Goal: Task Accomplishment & Management: Manage account settings

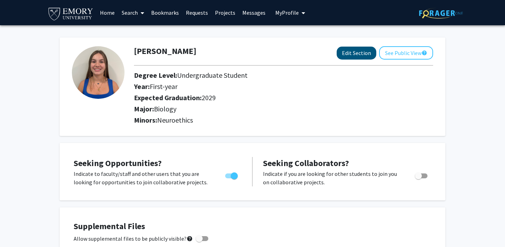
click at [362, 55] on button "Edit Section" at bounding box center [357, 53] width 40 height 13
select select "first-year"
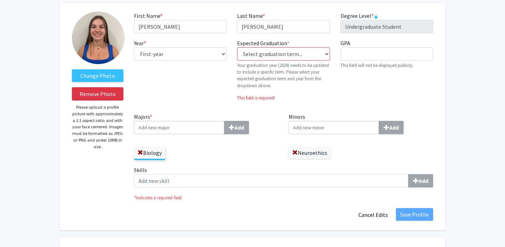
scroll to position [42, 0]
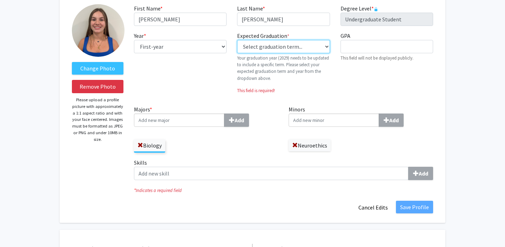
select select "46: spring_2029"
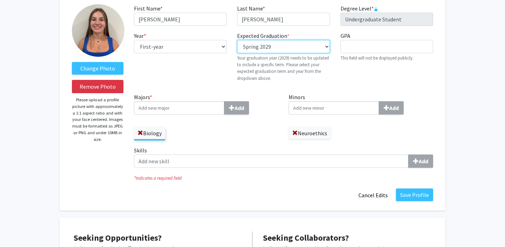
scroll to position [35, 0]
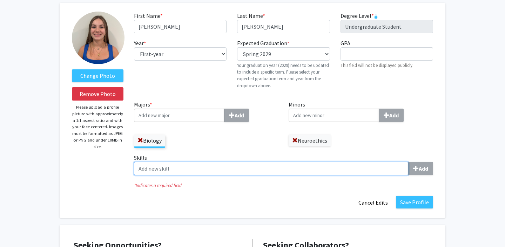
click at [213, 167] on input "Skills Add" at bounding box center [271, 168] width 275 height 13
type input "t"
type input "Teamwork"
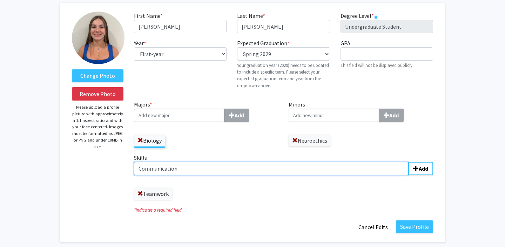
type input "Communication"
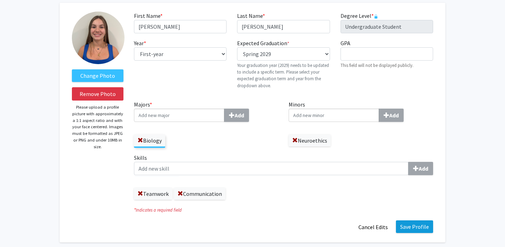
click at [407, 224] on button "Save Profile" at bounding box center [414, 227] width 37 height 13
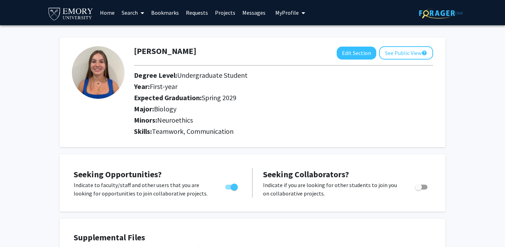
scroll to position [0, 0]
click at [220, 16] on link "Projects" at bounding box center [225, 12] width 27 height 25
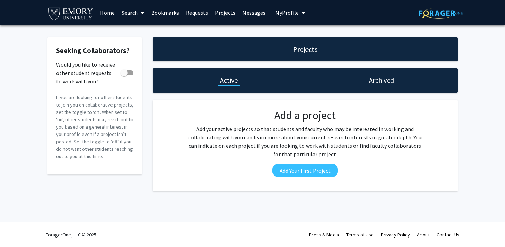
click at [154, 13] on link "Bookmarks" at bounding box center [165, 12] width 35 height 25
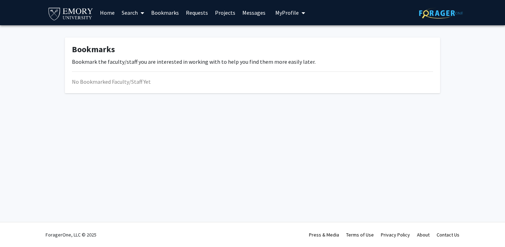
click at [134, 14] on link "Search" at bounding box center [132, 12] width 29 height 25
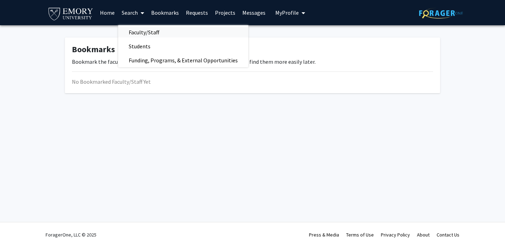
click at [137, 29] on span "Faculty/Staff" at bounding box center [144, 32] width 52 height 14
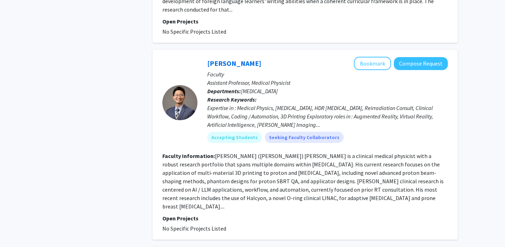
scroll to position [1694, 0]
click at [381, 57] on button "Bookmark" at bounding box center [372, 63] width 37 height 13
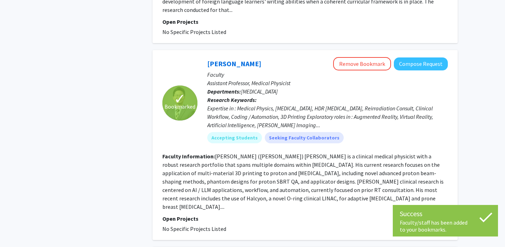
drag, startPoint x: 422, startPoint y: 52, endPoint x: 379, endPoint y: 121, distance: 82.1
click at [380, 121] on div "[PERSON_NAME] Remove Bookmark Compose Request Faculty Assistant Professor, Medi…" at bounding box center [323, 103] width 251 height 92
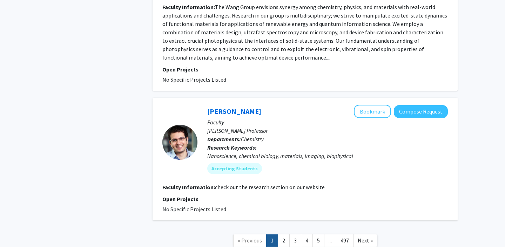
scroll to position [2221, 0]
click at [282, 235] on link "2" at bounding box center [284, 241] width 12 height 12
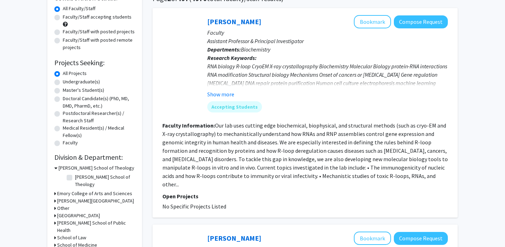
scroll to position [63, 0]
click at [386, 18] on button "Bookmark" at bounding box center [372, 21] width 37 height 13
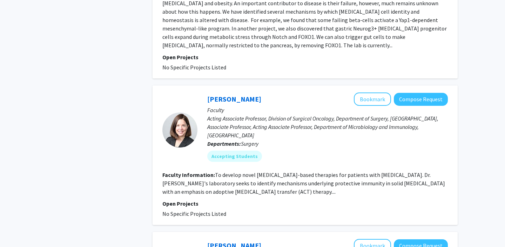
scroll to position [880, 0]
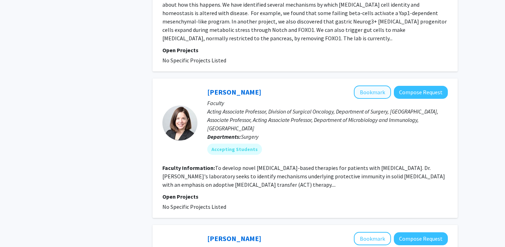
click at [369, 86] on button "Bookmark" at bounding box center [372, 92] width 37 height 13
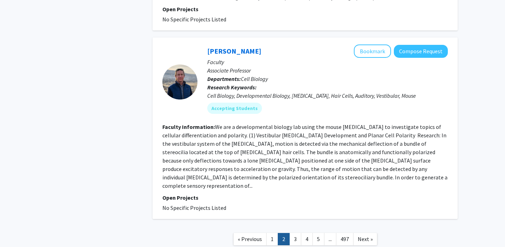
scroll to position [1592, 0]
click at [292, 234] on link "3" at bounding box center [295, 240] width 12 height 12
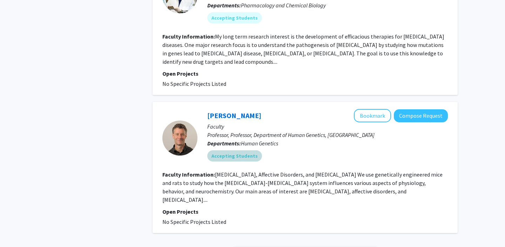
scroll to position [1418, 0]
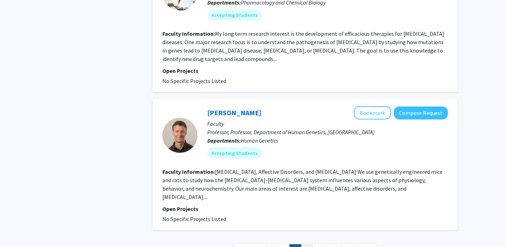
click at [305, 245] on link "4" at bounding box center [307, 251] width 12 height 12
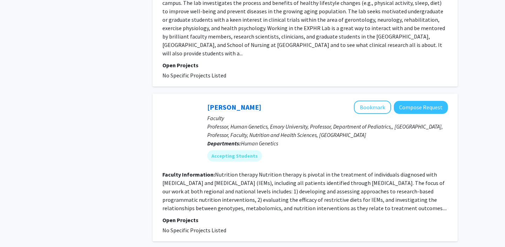
scroll to position [1631, 0]
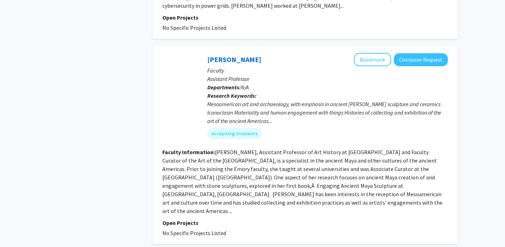
scroll to position [1707, 0]
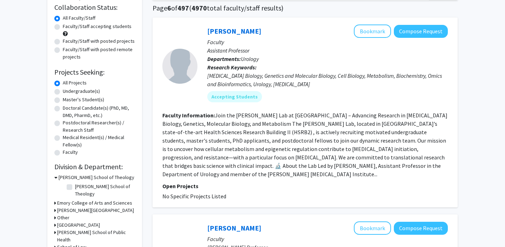
scroll to position [54, 0]
click at [374, 35] on button "Bookmark" at bounding box center [372, 30] width 37 height 13
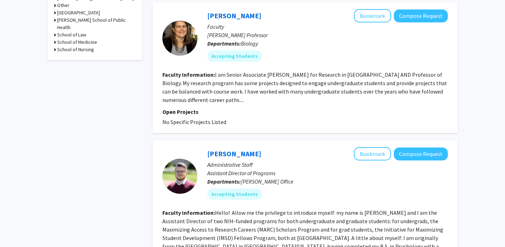
scroll to position [238, 0]
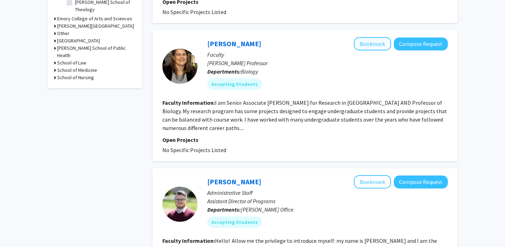
click at [367, 37] on button "Bookmark" at bounding box center [372, 43] width 37 height 13
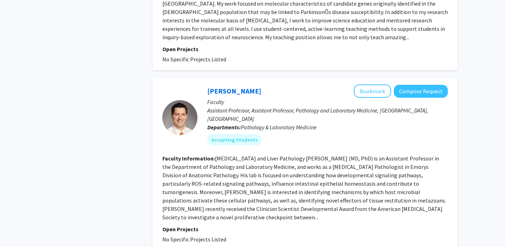
scroll to position [967, 0]
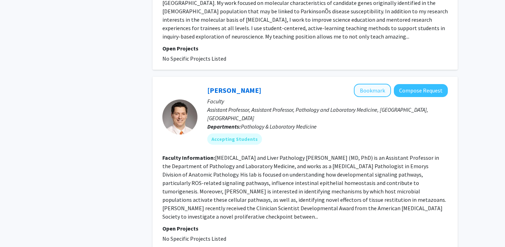
click at [374, 84] on button "Bookmark" at bounding box center [372, 90] width 37 height 13
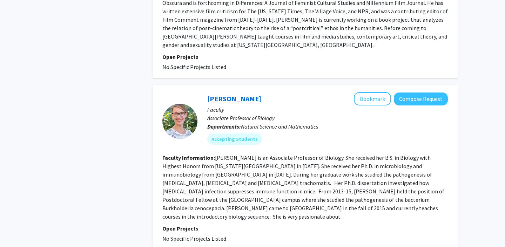
scroll to position [1500, 0]
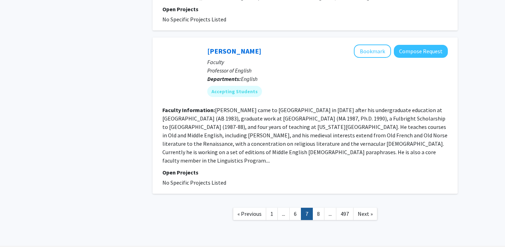
scroll to position [1311, 0]
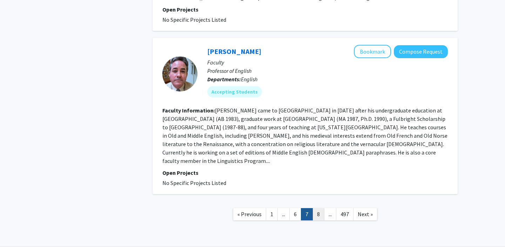
click at [316, 208] on link "8" at bounding box center [319, 214] width 12 height 12
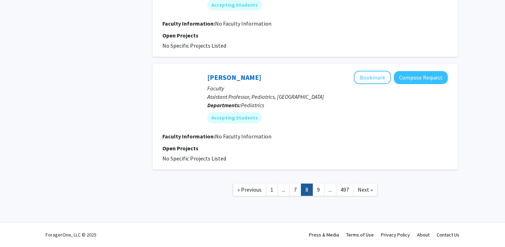
scroll to position [1058, 0]
click at [318, 190] on link "9" at bounding box center [319, 190] width 12 height 12
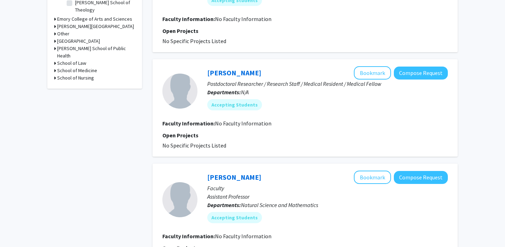
drag, startPoint x: 496, startPoint y: 1, endPoint x: 352, endPoint y: 129, distance: 191.9
click at [352, 129] on fg-search-faculty "[PERSON_NAME] Bookmark Compose Request Postdoctoral Researcher / Research Staff…" at bounding box center [305, 108] width 286 height 84
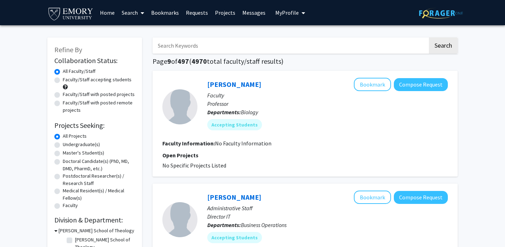
click at [172, 13] on link "Bookmarks" at bounding box center [165, 12] width 35 height 25
